Goal: Find specific page/section: Find specific page/section

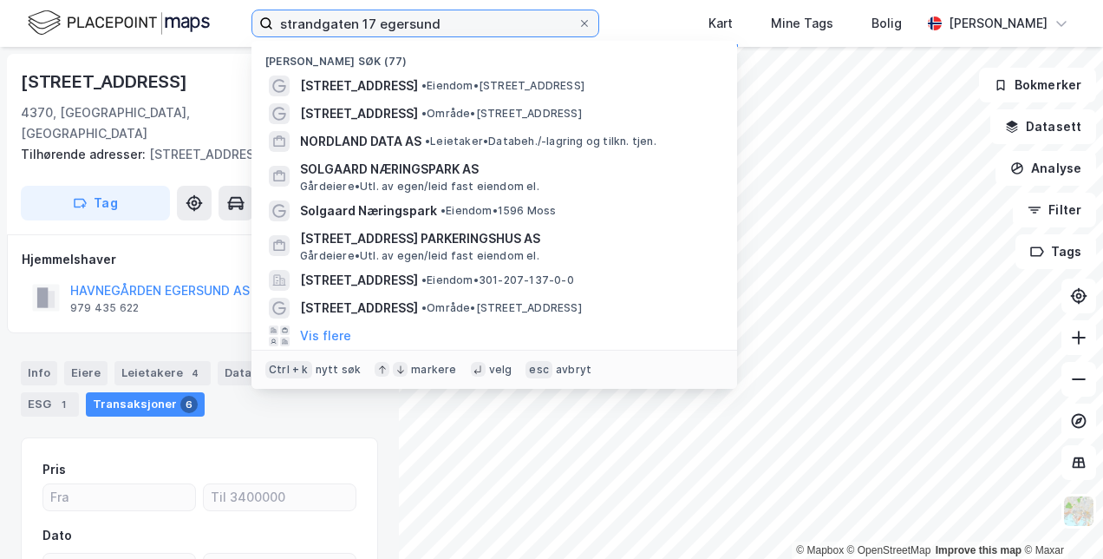
drag, startPoint x: 0, startPoint y: 0, endPoint x: 391, endPoint y: 18, distance: 391.7
click at [391, 18] on input "strandgaten 17 egersund" at bounding box center [425, 23] width 304 height 26
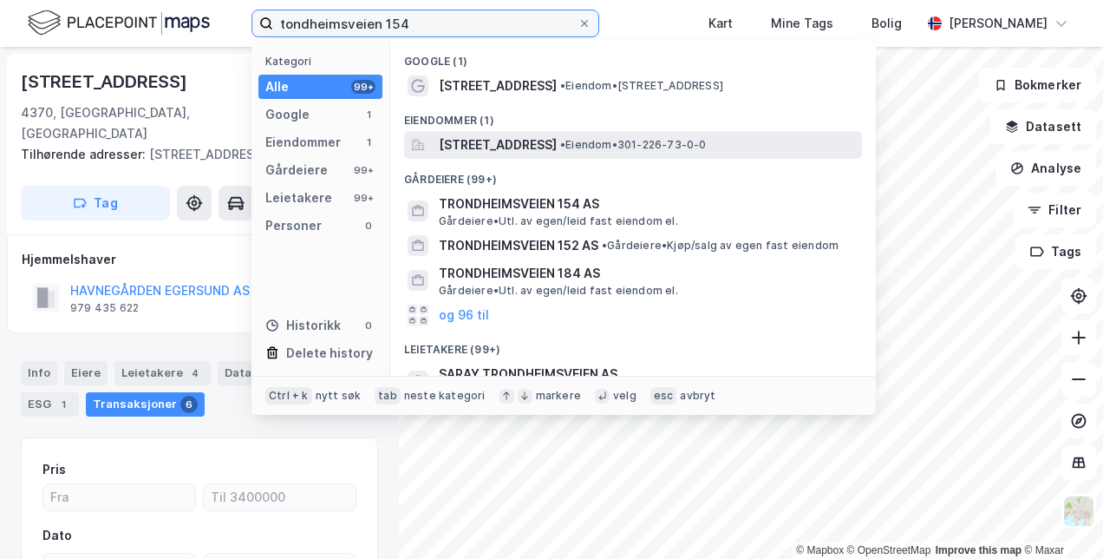
type input "tondheimsveien 154"
click at [489, 144] on span "[STREET_ADDRESS]" at bounding box center [498, 144] width 118 height 21
